Goal: Task Accomplishment & Management: Use online tool/utility

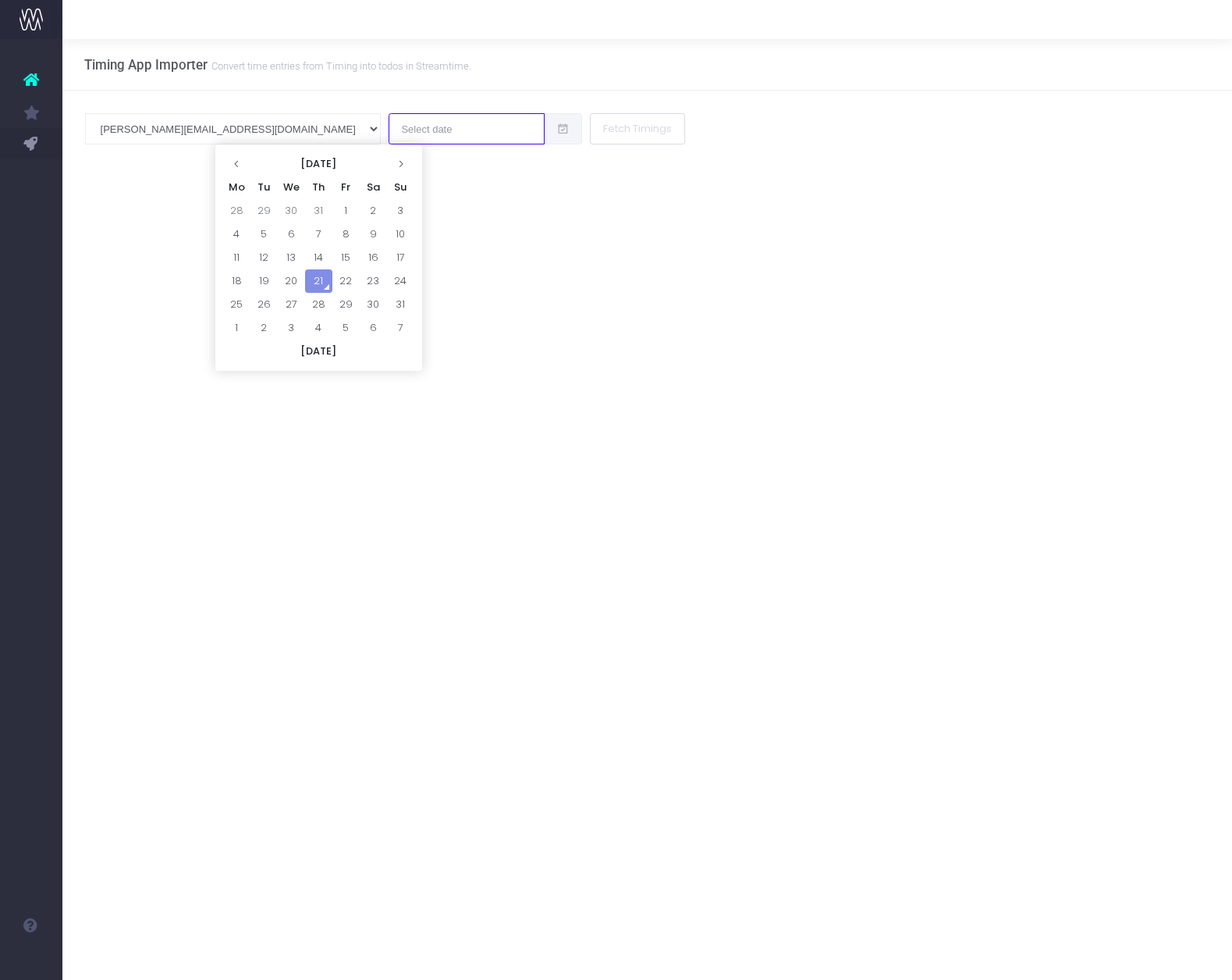
click at [388, 133] on input "text" at bounding box center [466, 128] width 156 height 31
drag, startPoint x: 325, startPoint y: 284, endPoint x: 348, endPoint y: 266, distance: 29.2
click at [325, 284] on td "21" at bounding box center [318, 281] width 27 height 24
type input "[DATE]"
click at [590, 127] on button "Fetch Timings" at bounding box center [638, 128] width 95 height 31
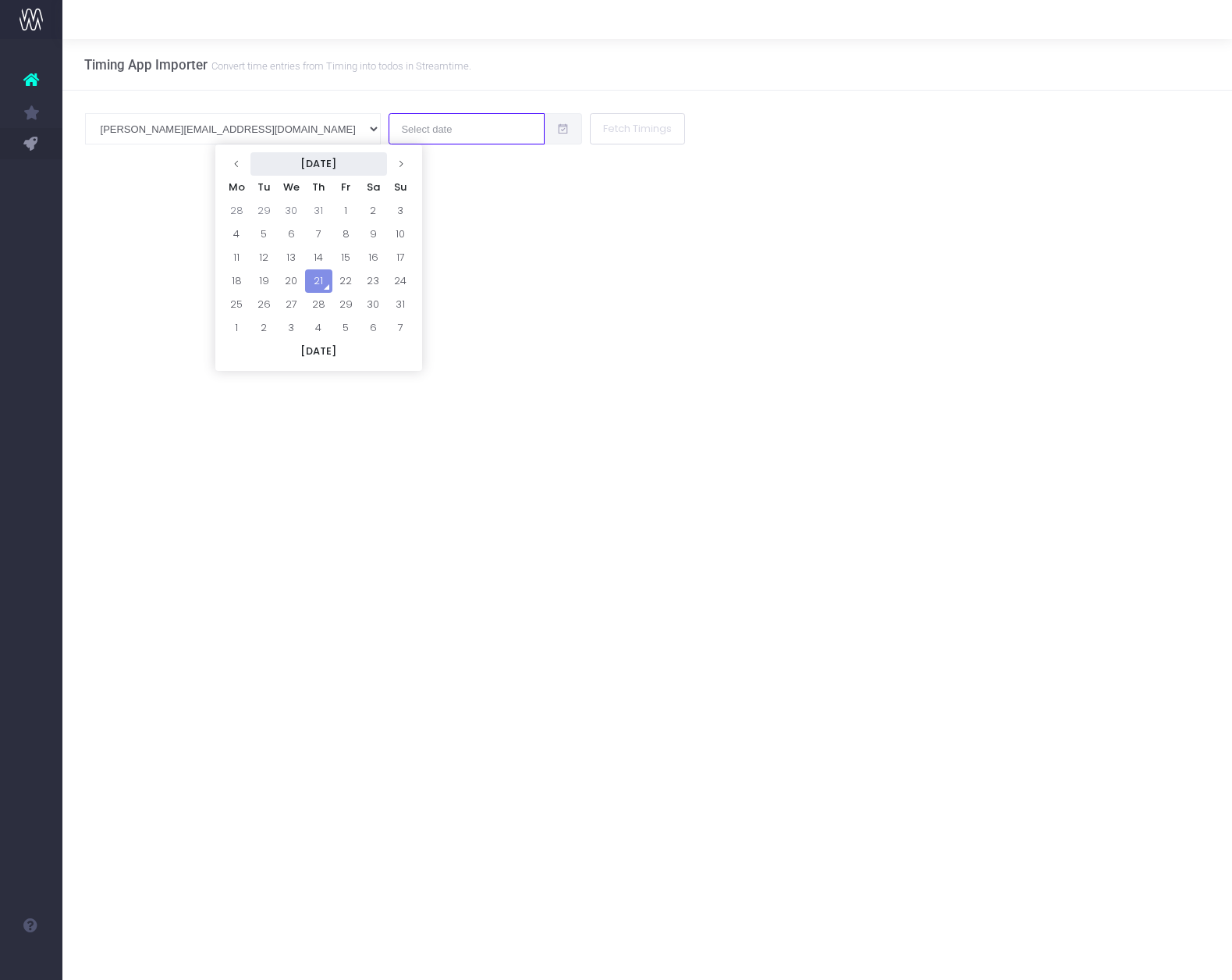
drag, startPoint x: 267, startPoint y: 128, endPoint x: 262, endPoint y: 160, distance: 32.4
click at [388, 128] on input "text" at bounding box center [466, 128] width 156 height 31
drag, startPoint x: 315, startPoint y: 274, endPoint x: 329, endPoint y: 242, distance: 34.9
click at [315, 274] on td "21" at bounding box center [318, 281] width 27 height 24
type input "[DATE]"
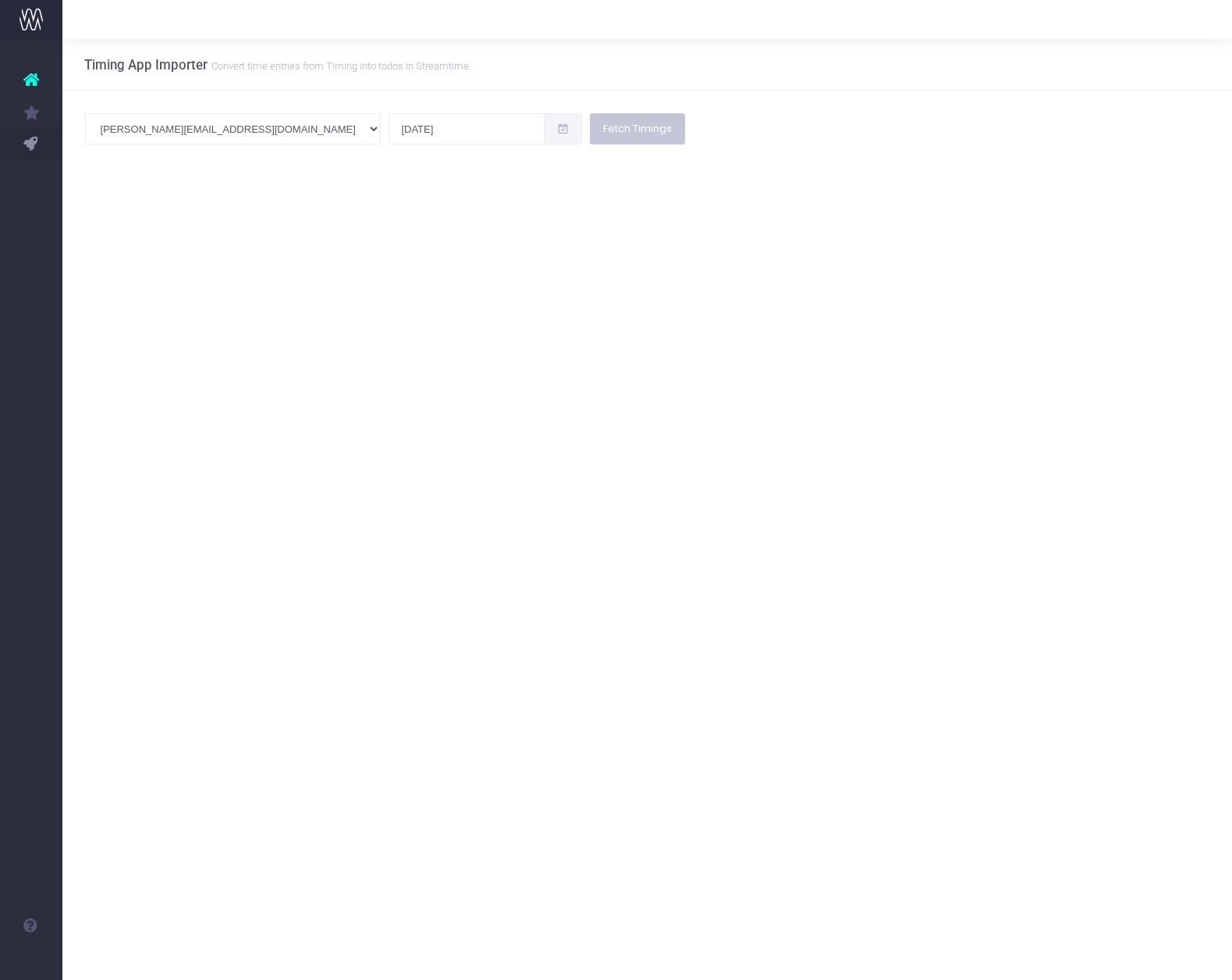
click at [590, 129] on button "Fetch Timings" at bounding box center [638, 128] width 95 height 31
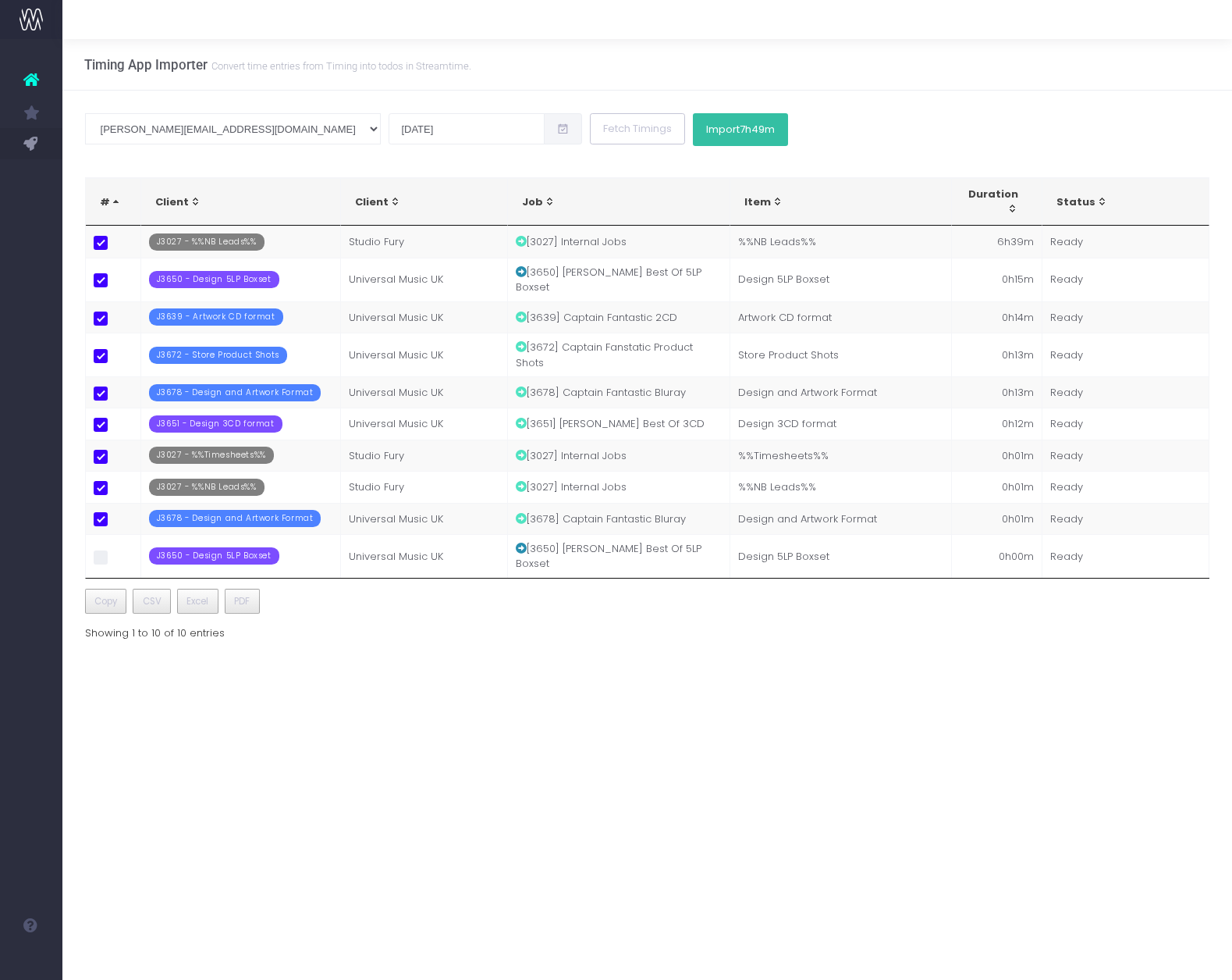
click at [693, 139] on button "Import 7h49m" at bounding box center [741, 129] width 95 height 33
